Goal: Task Accomplishment & Management: Complete application form

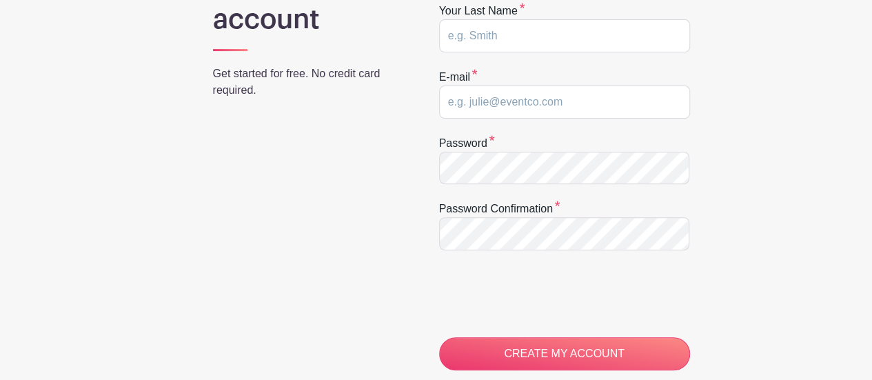
scroll to position [69, 0]
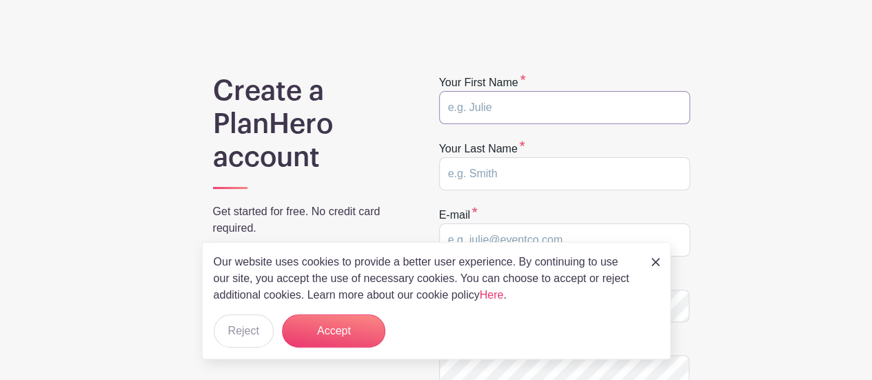
click at [515, 111] on input "text" at bounding box center [564, 107] width 251 height 33
type input "Shannon"
type input "Parsons"
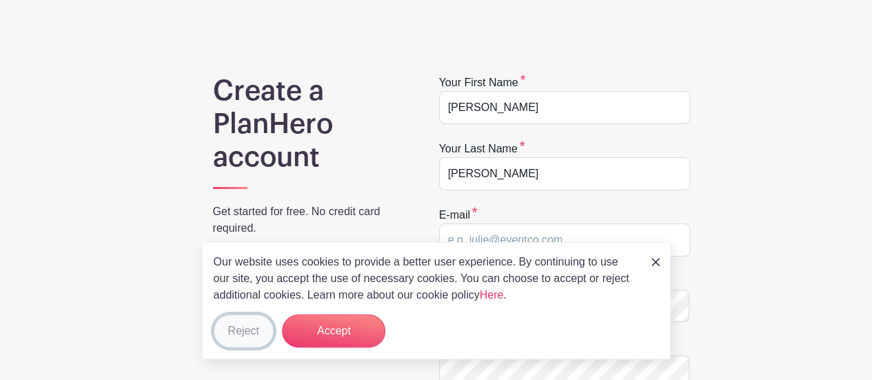
click at [247, 336] on button "Reject" at bounding box center [244, 330] width 60 height 33
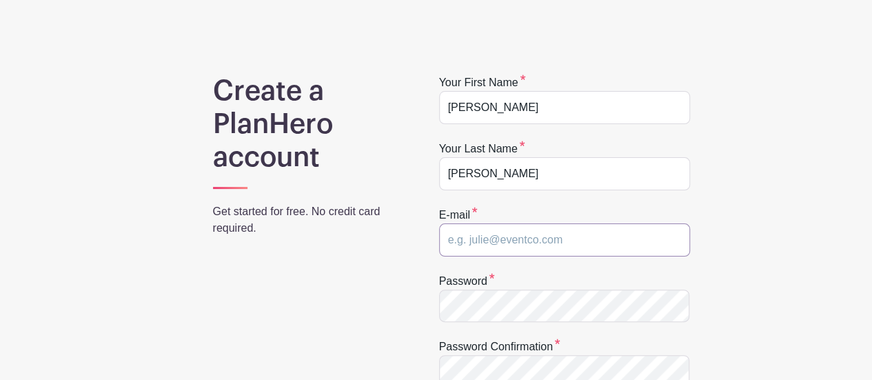
click at [538, 238] on input "email" at bounding box center [564, 239] width 251 height 33
type input "sparsons@alcdsb.on.ca"
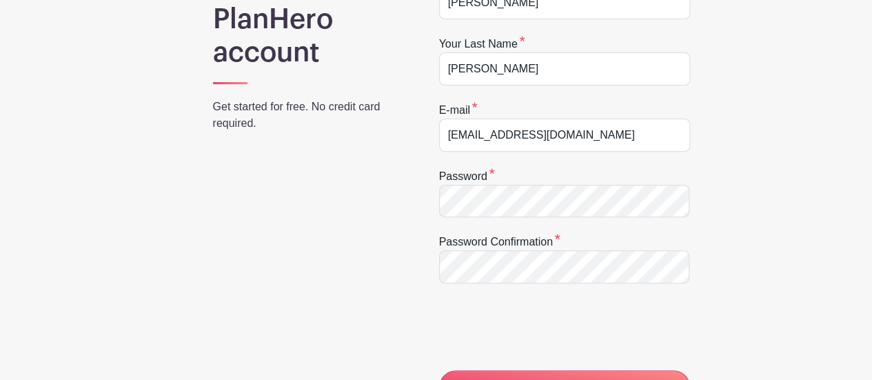
scroll to position [345, 0]
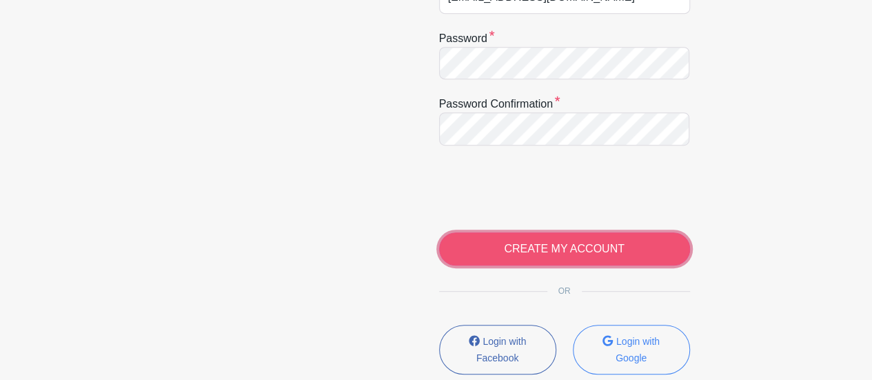
click at [578, 249] on input "CREATE MY ACCOUNT" at bounding box center [564, 248] width 251 height 33
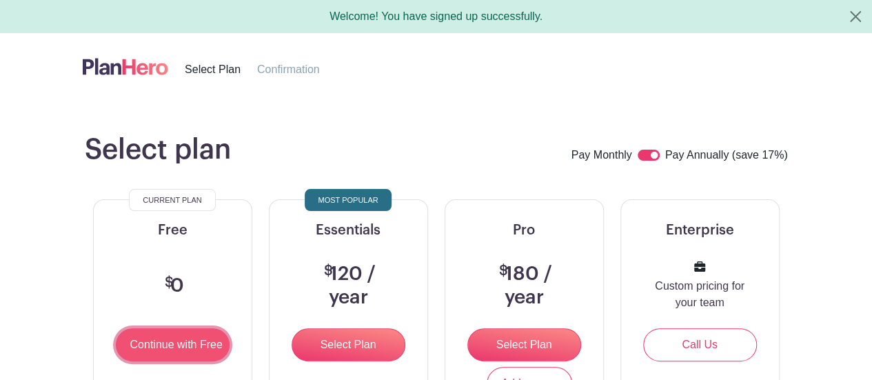
click at [175, 343] on input "Continue with Free" at bounding box center [173, 344] width 114 height 33
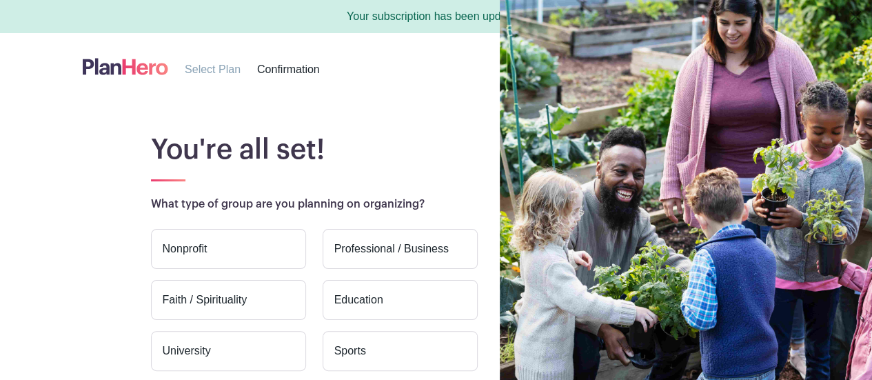
scroll to position [69, 0]
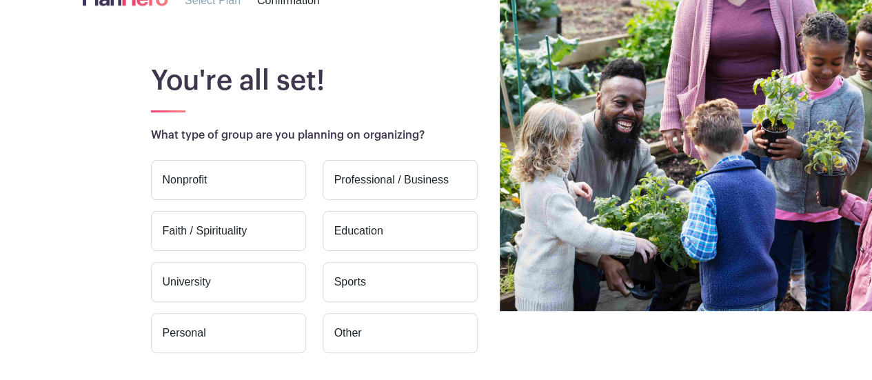
click at [358, 228] on label "Education" at bounding box center [400, 231] width 155 height 40
click at [0, 0] on input "Education" at bounding box center [0, 0] width 0 height 0
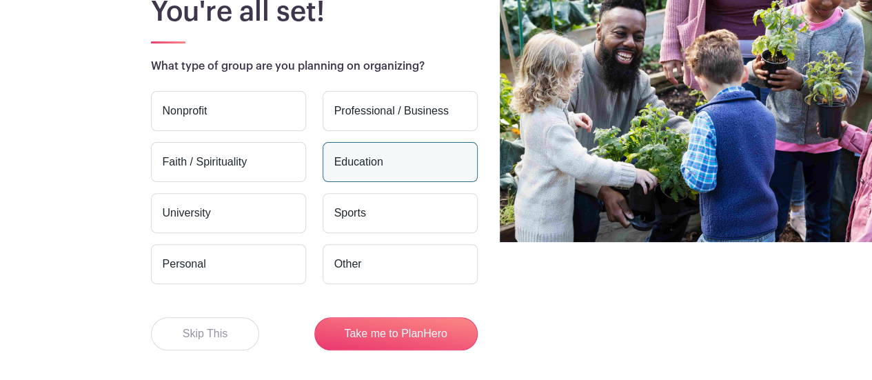
scroll to position [192, 0]
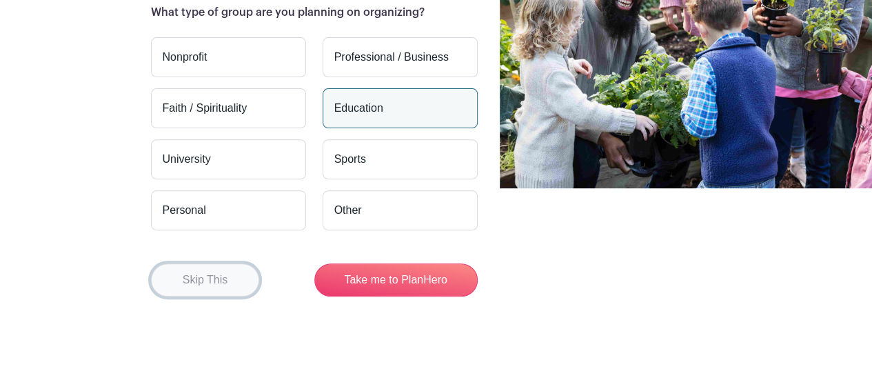
click at [209, 274] on button "Skip This" at bounding box center [205, 279] width 109 height 33
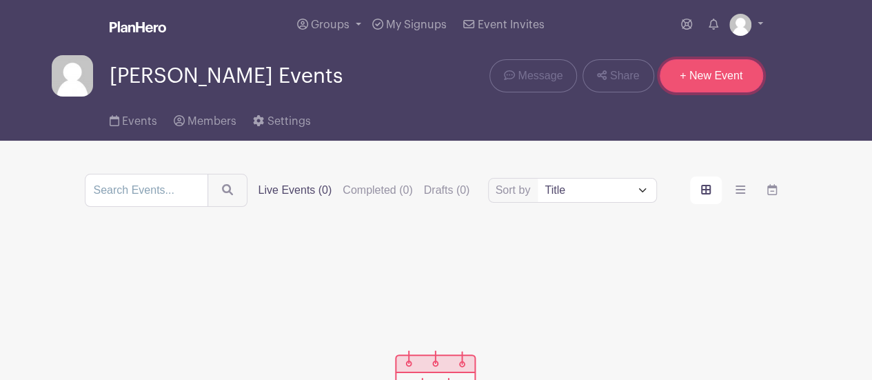
click at [726, 73] on link "+ New Event" at bounding box center [711, 75] width 103 height 33
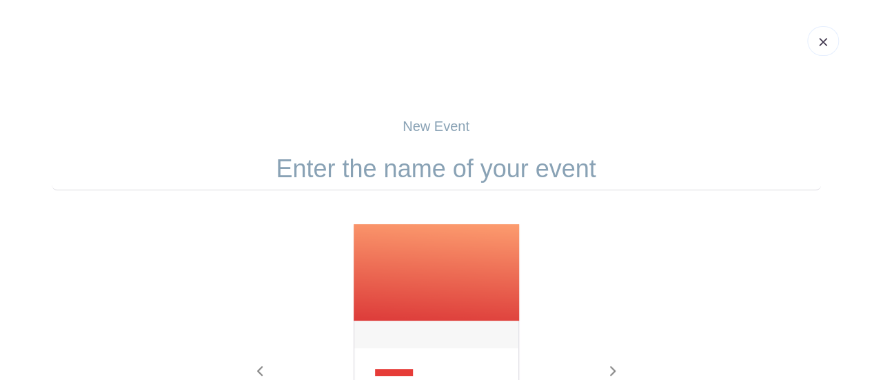
click at [407, 258] on img at bounding box center [436, 355] width 168 height 265
click at [467, 163] on input "text" at bounding box center [436, 168] width 769 height 43
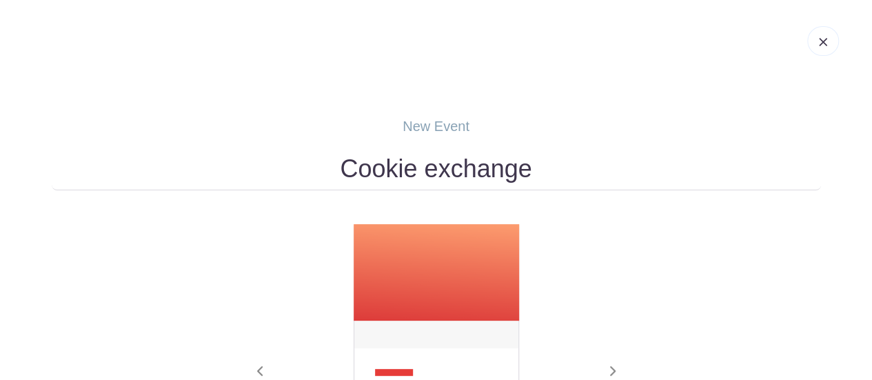
type input "Cookie exchange"
click at [626, 239] on div at bounding box center [436, 355] width 386 height 265
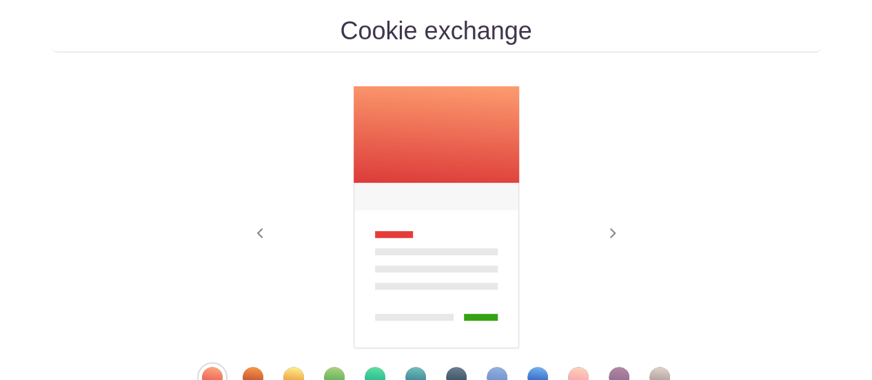
scroll to position [207, 0]
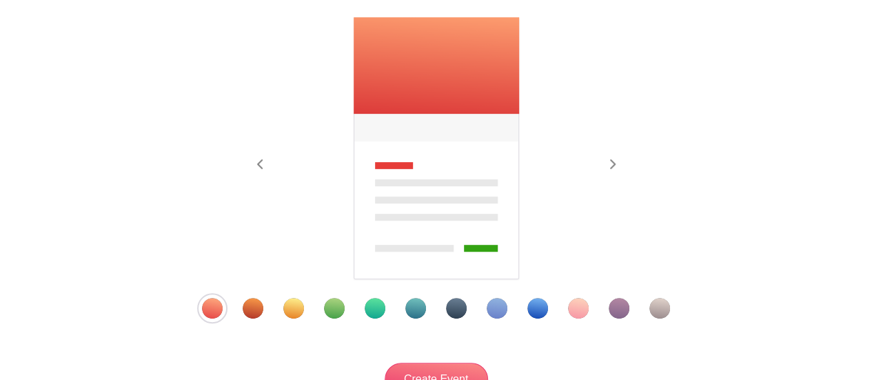
click at [335, 307] on div "Template 4" at bounding box center [334, 308] width 21 height 21
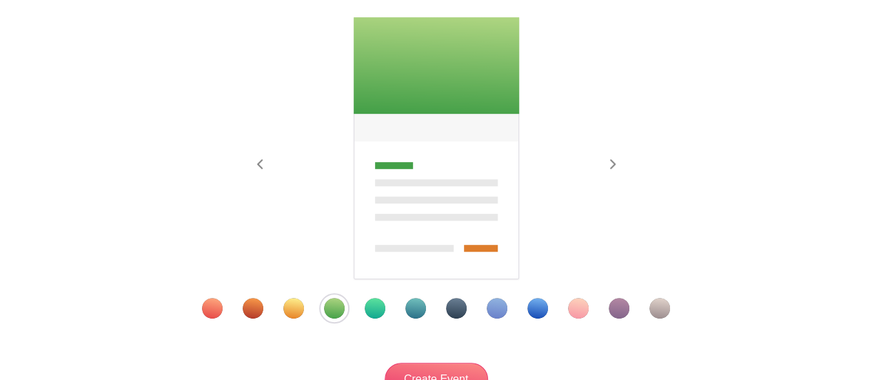
scroll to position [276, 0]
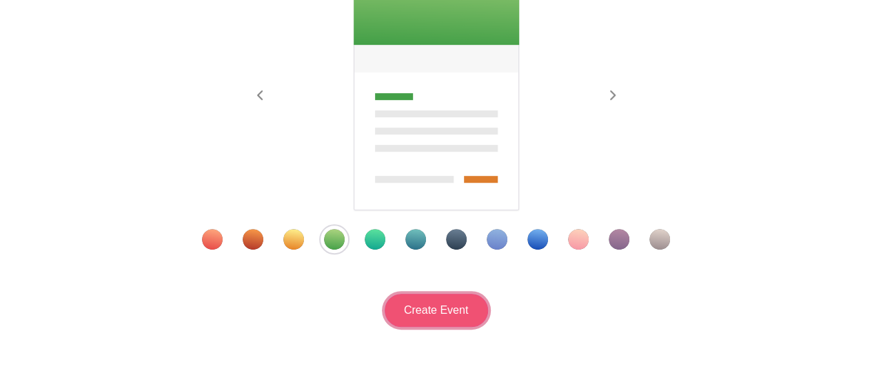
click at [438, 316] on input "Create Event" at bounding box center [436, 310] width 103 height 33
